Goal: Transaction & Acquisition: Purchase product/service

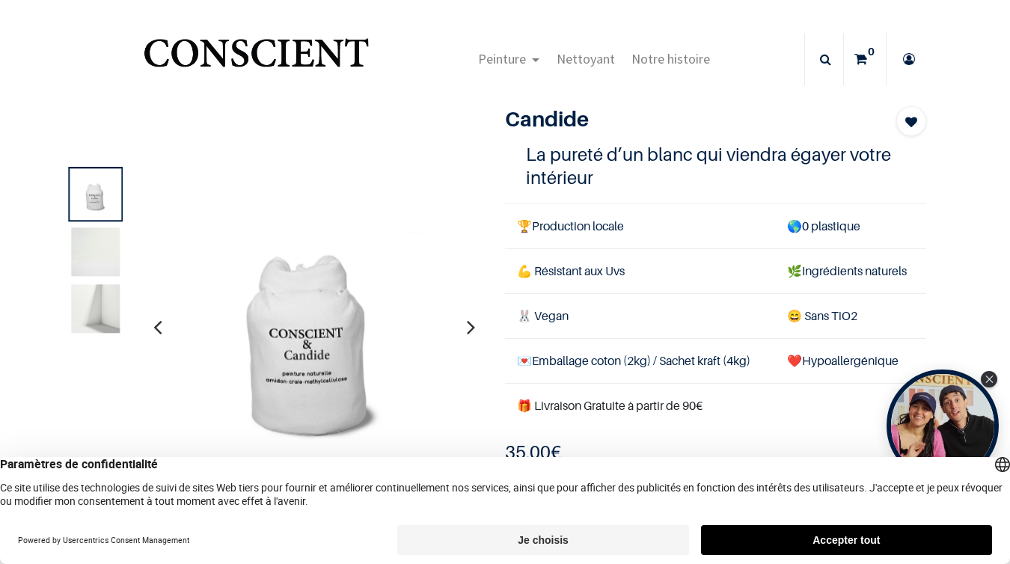
click at [819, 538] on button "Accepter tout" at bounding box center [846, 540] width 291 height 30
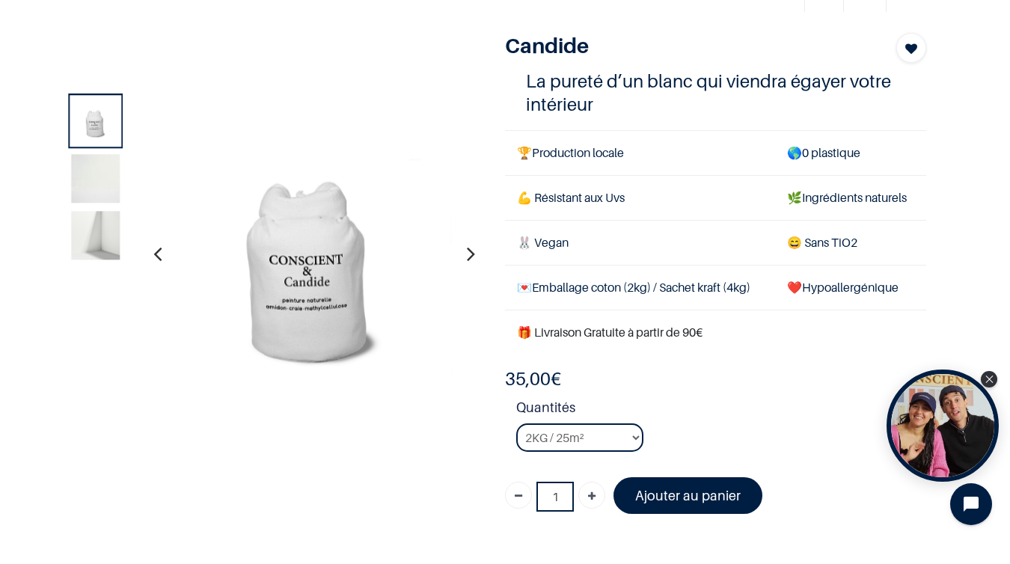
scroll to position [76, 0]
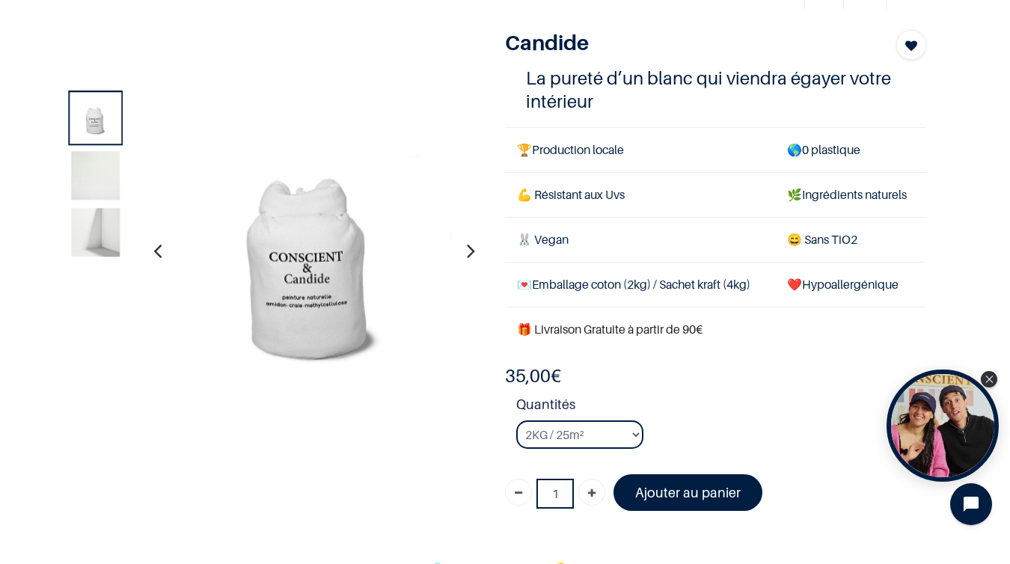
click at [87, 162] on img at bounding box center [96, 175] width 49 height 49
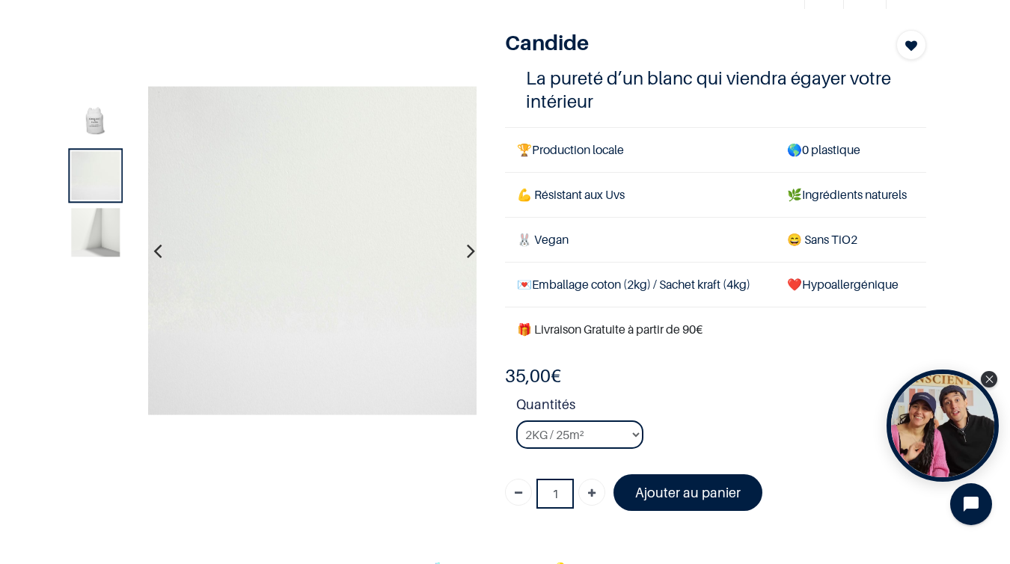
click at [105, 224] on img at bounding box center [96, 232] width 49 height 49
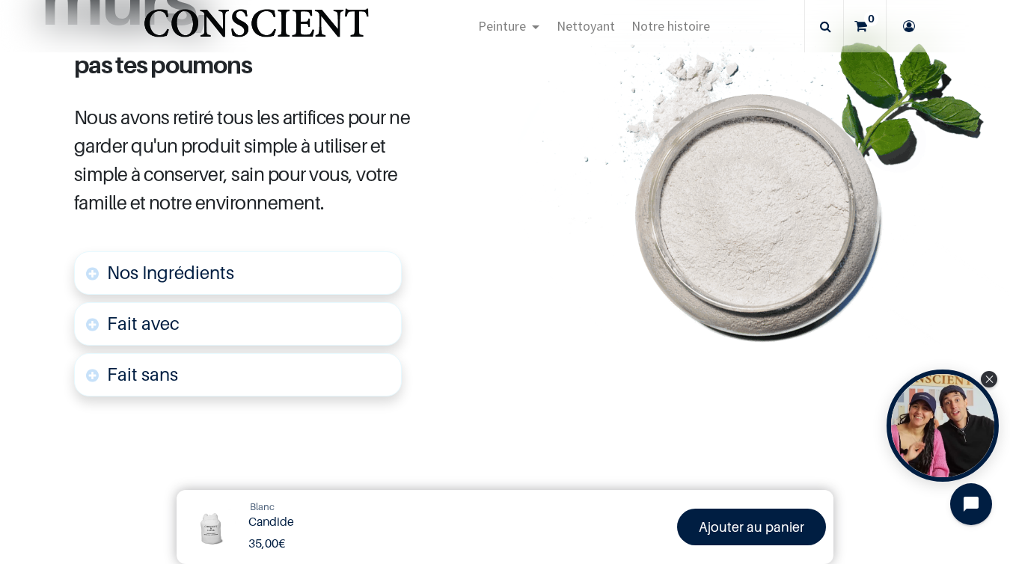
scroll to position [763, 0]
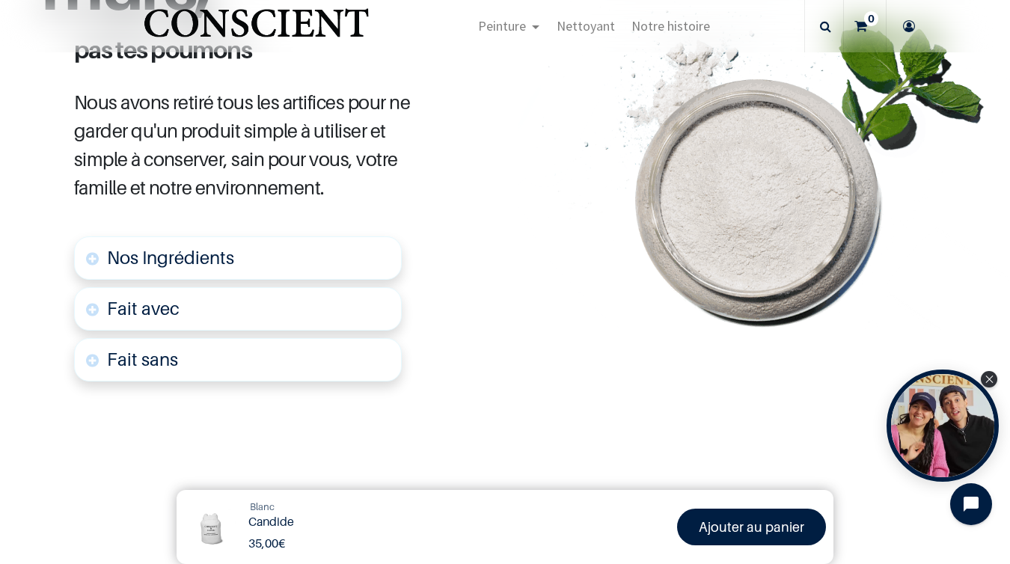
click at [97, 257] on link "Nos Ingrédients" at bounding box center [238, 257] width 328 height 43
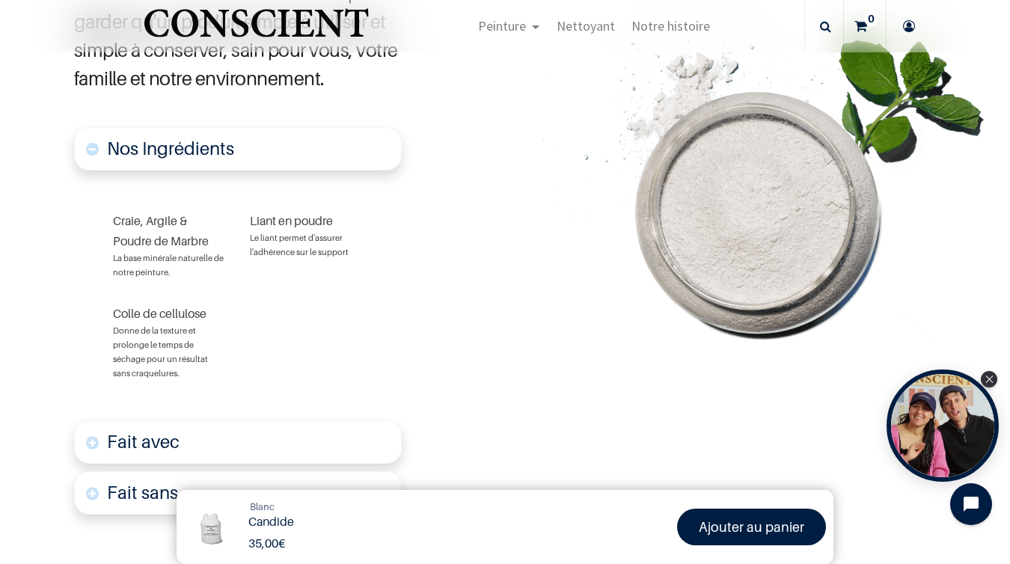
scroll to position [0, 0]
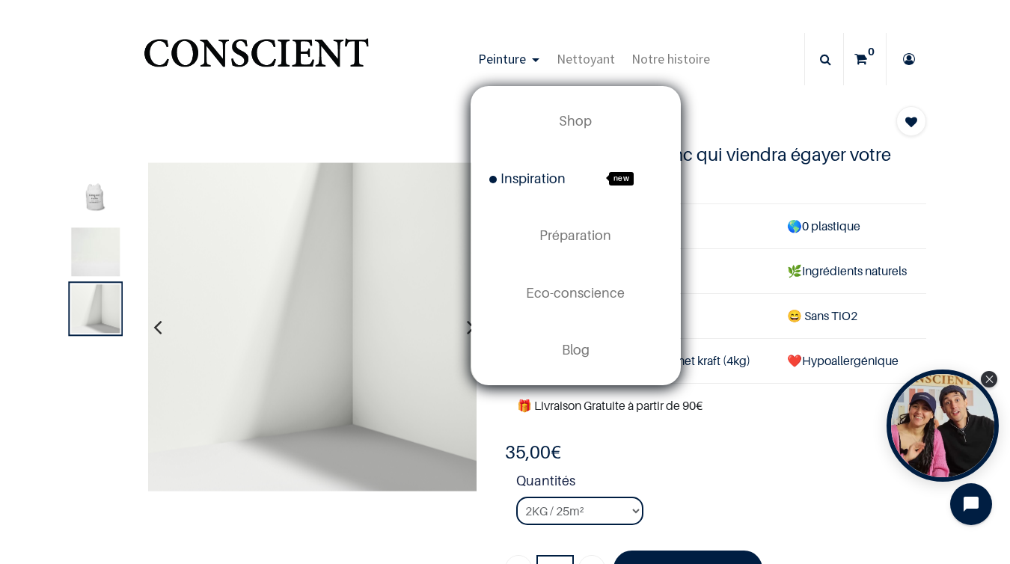
click at [545, 178] on span "Inspiration" at bounding box center [527, 179] width 76 height 16
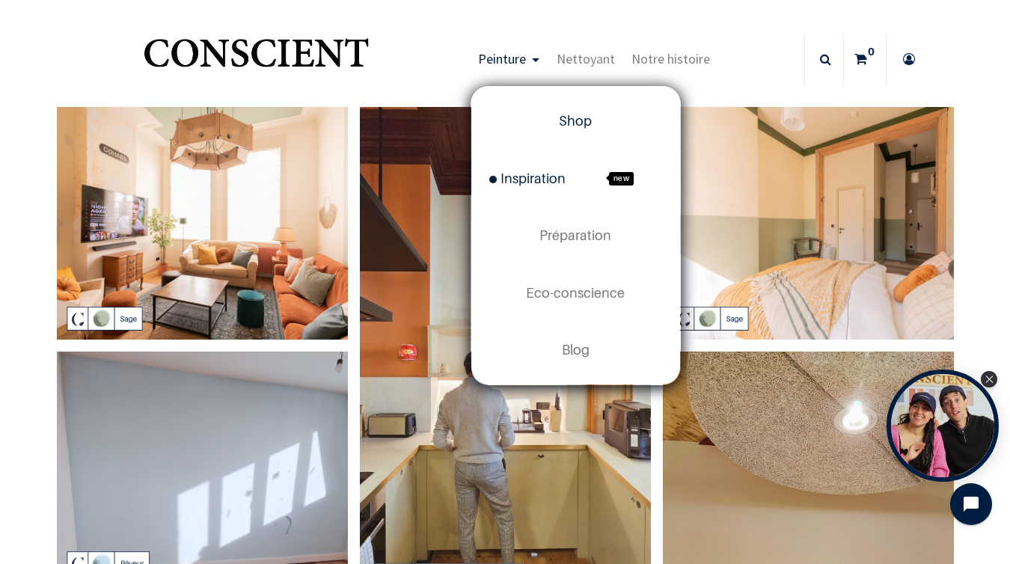
click at [575, 124] on span "Shop" at bounding box center [575, 121] width 33 height 16
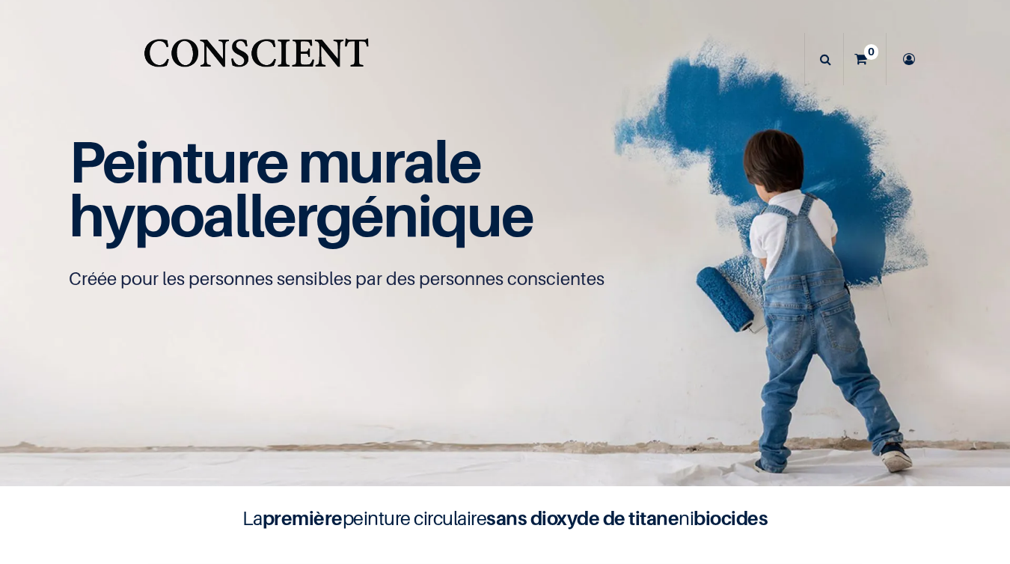
scroll to position [1, 0]
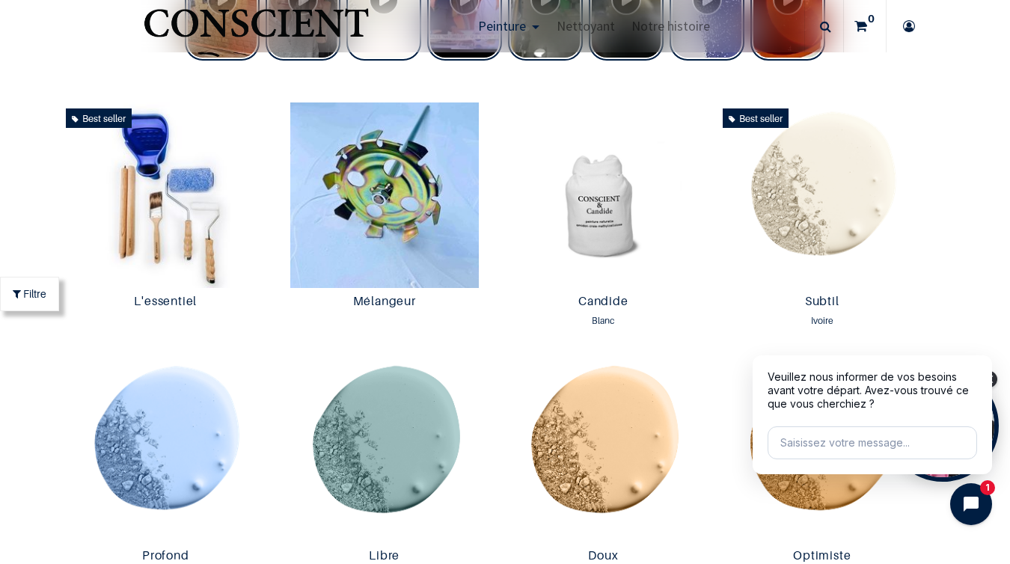
scroll to position [724, 0]
